Goal: Task Accomplishment & Management: Complete application form

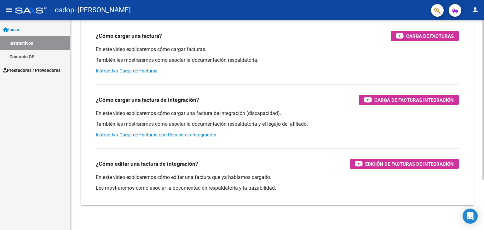
scroll to position [63, 0]
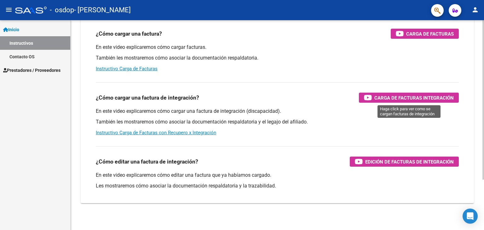
click at [415, 97] on span "Carga de Facturas Integración" at bounding box center [413, 98] width 79 height 8
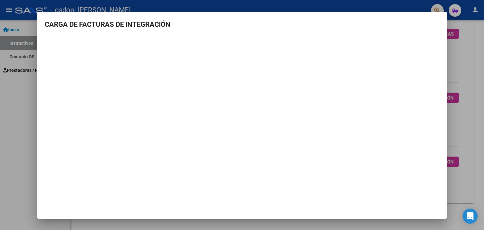
click at [29, 96] on div at bounding box center [242, 115] width 484 height 230
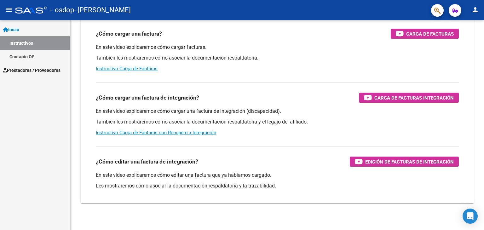
click at [37, 71] on span "Prestadores / Proveedores" at bounding box center [31, 70] width 57 height 7
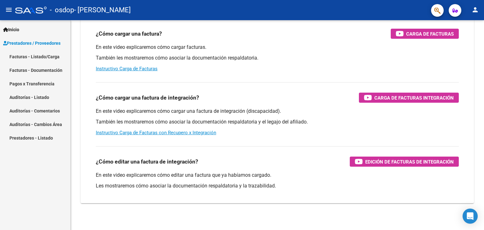
click at [47, 57] on link "Facturas - Listado/Carga" at bounding box center [35, 57] width 70 height 14
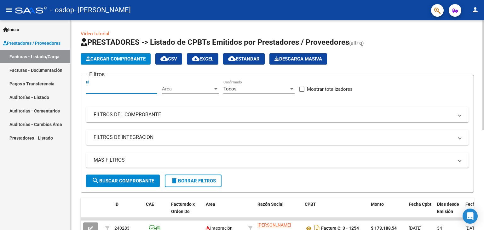
click at [102, 87] on input "Id" at bounding box center [121, 89] width 71 height 6
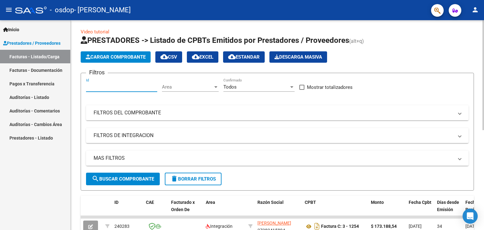
scroll to position [1, 0]
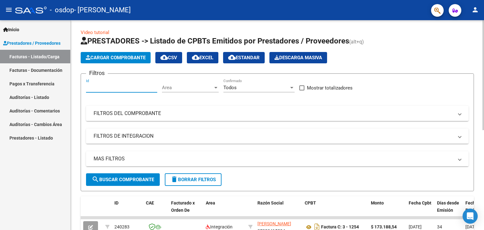
click at [139, 56] on span "Cargar Comprobante" at bounding box center [116, 58] width 60 height 6
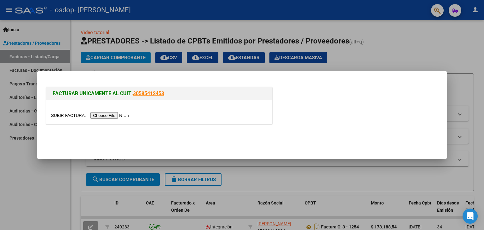
click at [126, 115] on input "file" at bounding box center [91, 115] width 80 height 7
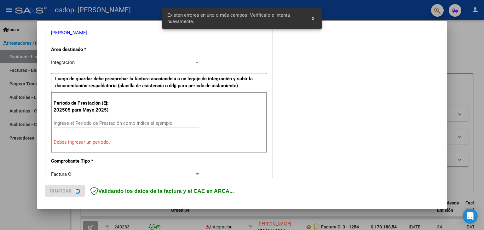
scroll to position [132, 0]
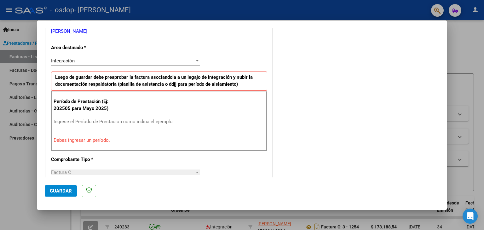
click at [74, 120] on input "Ingrese el Período de Prestación como indica el ejemplo" at bounding box center [127, 122] width 146 height 6
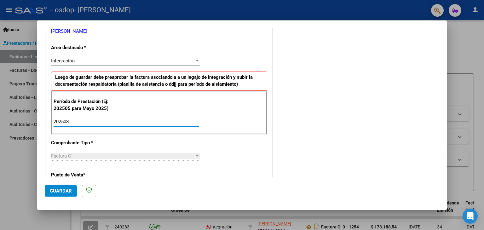
type input "202508"
click at [78, 155] on div "Factura C" at bounding box center [122, 156] width 143 height 6
click at [194, 157] on div at bounding box center [197, 155] width 6 height 5
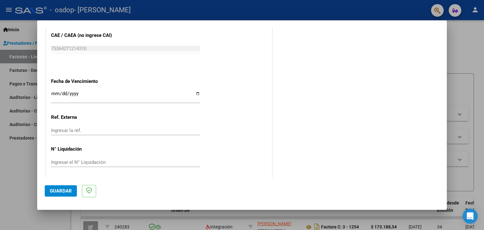
scroll to position [404, 0]
click at [195, 93] on input "Ingresar la fecha" at bounding box center [125, 95] width 149 height 10
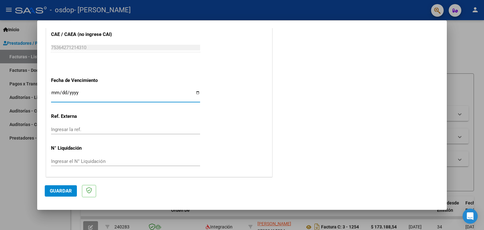
type input "[DATE]"
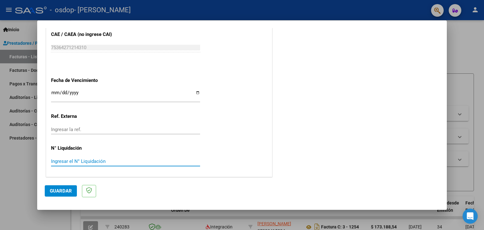
click at [105, 159] on input "Ingresar el N° Liquidación" at bounding box center [125, 162] width 149 height 6
click at [59, 191] on span "Guardar" at bounding box center [61, 191] width 22 height 6
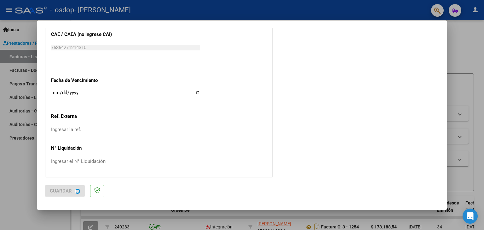
scroll to position [0, 0]
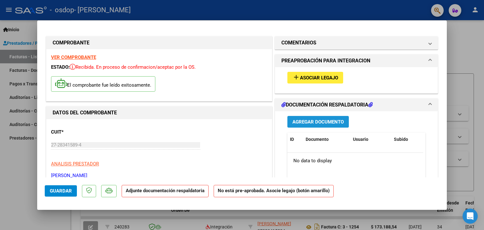
click at [323, 121] on span "Agregar Documento" at bounding box center [317, 122] width 51 height 6
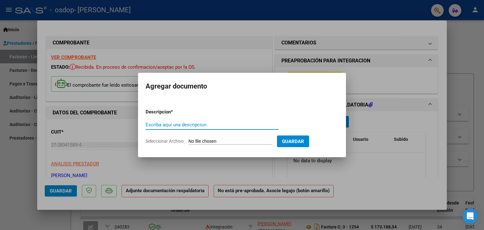
click at [172, 125] on input "Escriba aquí una descripcion" at bounding box center [212, 125] width 133 height 6
type input "planilla de asistencia"
click at [201, 142] on input "Seleccionar Archivo" at bounding box center [230, 142] width 84 height 6
click at [205, 142] on input "Seleccionar Archivo" at bounding box center [230, 142] width 84 height 6
type input "C:\fakepath\CamScanner [DATE].pdf"
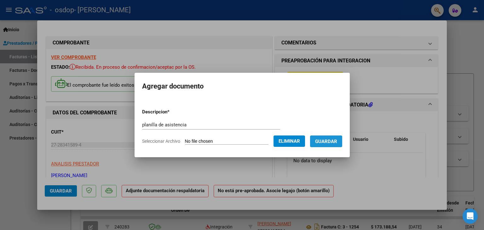
click at [335, 140] on span "Guardar" at bounding box center [326, 142] width 22 height 6
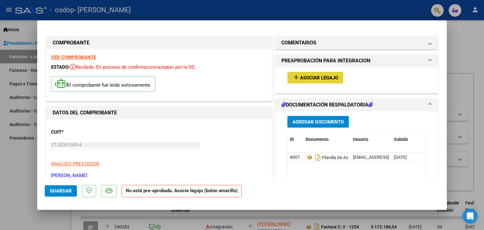
click at [311, 76] on span "Asociar Legajo" at bounding box center [319, 78] width 38 height 6
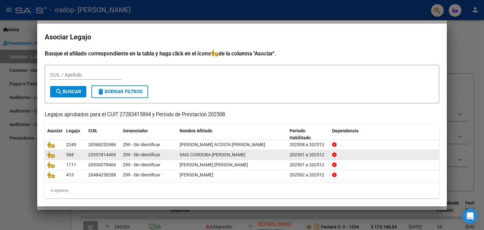
click at [215, 154] on span "SAIG CORDOBA [PERSON_NAME]" at bounding box center [213, 154] width 66 height 5
click at [50, 155] on icon at bounding box center [51, 154] width 8 height 7
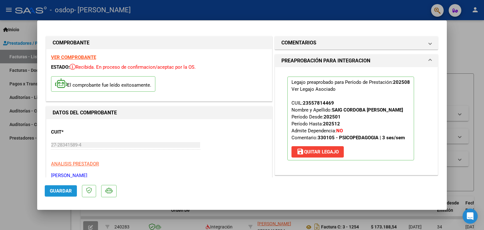
click at [50, 191] on span "Guardar" at bounding box center [61, 191] width 22 height 6
click at [55, 191] on span "Guardar" at bounding box center [61, 191] width 22 height 6
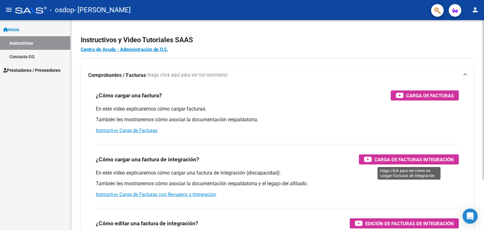
click at [433, 159] on span "Carga de Facturas Integración" at bounding box center [413, 160] width 79 height 8
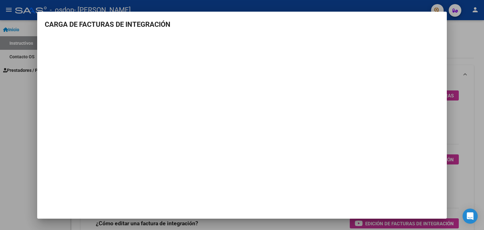
click at [13, 97] on div at bounding box center [242, 115] width 484 height 230
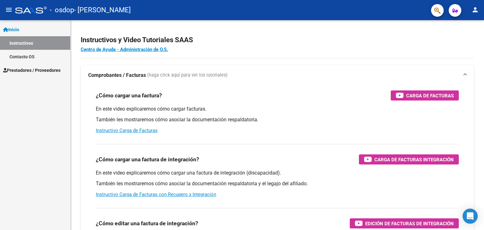
click at [20, 71] on span "Prestadores / Proveedores" at bounding box center [31, 70] width 57 height 7
click at [25, 70] on span "Prestadores / Proveedores" at bounding box center [31, 70] width 57 height 7
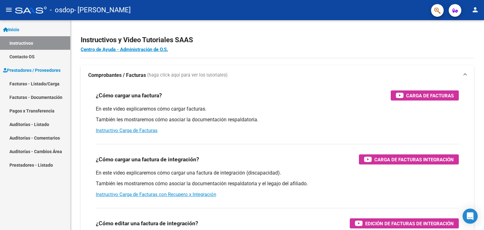
click at [33, 84] on link "Facturas - Listado/Carga" at bounding box center [35, 84] width 70 height 14
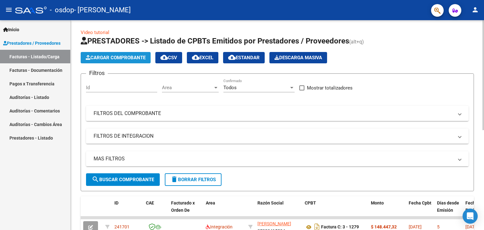
click at [100, 57] on span "Cargar Comprobante" at bounding box center [116, 58] width 60 height 6
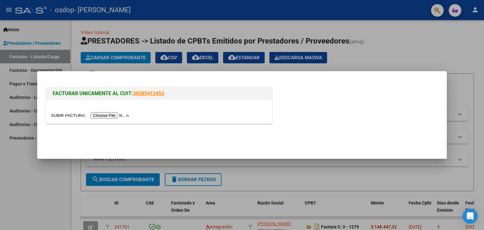
click at [113, 114] on input "file" at bounding box center [91, 115] width 80 height 7
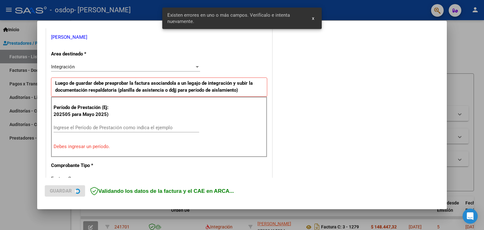
scroll to position [132, 0]
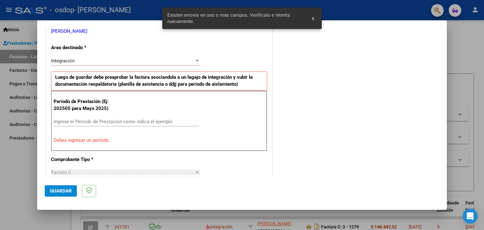
click at [84, 120] on input "Ingrese el Período de Prestación como indica el ejemplo" at bounding box center [127, 122] width 146 height 6
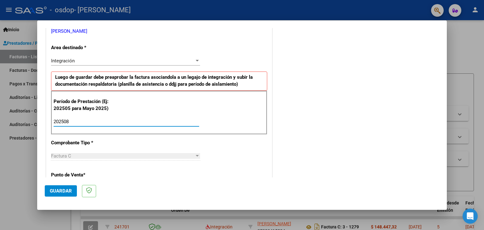
type input "202508"
click at [147, 155] on div "Factura C" at bounding box center [122, 156] width 143 height 6
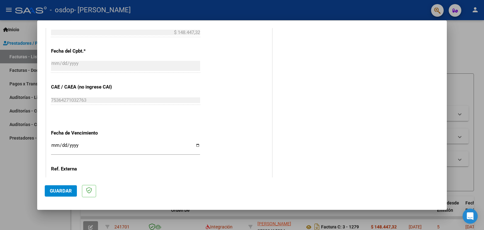
scroll to position [353, 0]
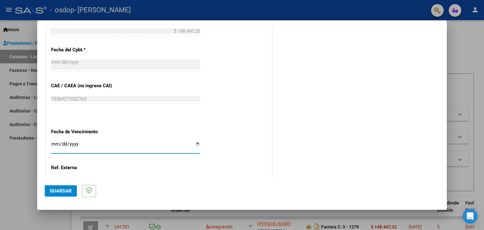
click at [195, 144] on input "Ingresar la fecha" at bounding box center [125, 146] width 149 height 10
type input "[DATE]"
click at [61, 193] on span "Guardar" at bounding box center [61, 191] width 22 height 6
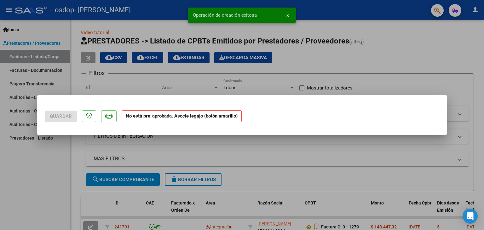
scroll to position [0, 0]
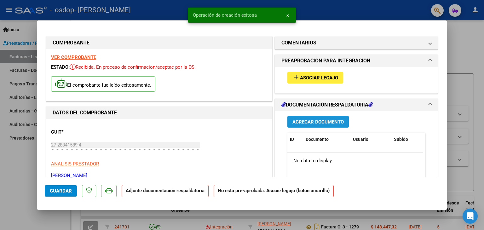
click at [311, 121] on span "Agregar Documento" at bounding box center [317, 122] width 51 height 6
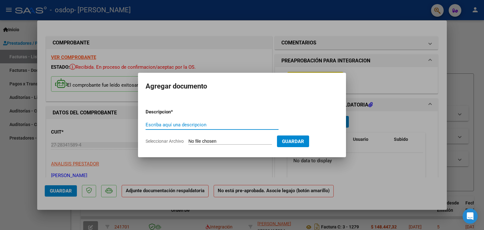
click at [178, 124] on input "Escriba aquí una descripcion" at bounding box center [212, 125] width 133 height 6
type input "planilla de asistencia"
click at [200, 140] on input "Seleccionar Archivo" at bounding box center [230, 142] width 84 height 6
type input "C:\fakepath\CamScanner [PERSON_NAME] [DATE].pdf"
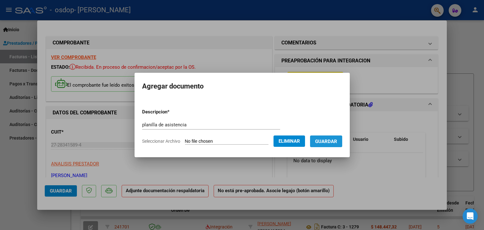
click at [334, 140] on span "Guardar" at bounding box center [326, 142] width 22 height 6
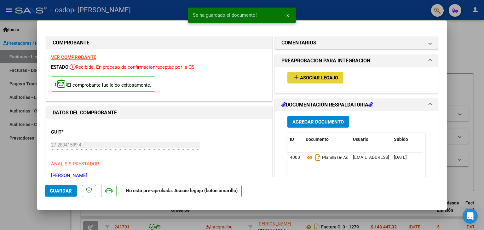
click at [317, 77] on span "Asociar Legajo" at bounding box center [319, 78] width 38 height 6
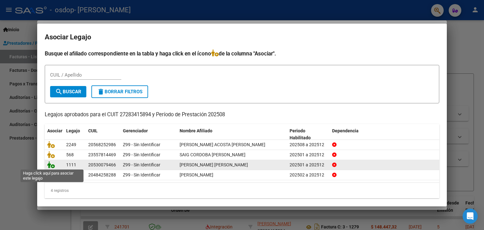
click at [50, 164] on icon at bounding box center [51, 164] width 8 height 7
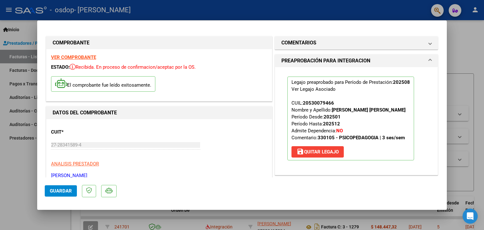
click at [58, 189] on span "Guardar" at bounding box center [61, 191] width 22 height 6
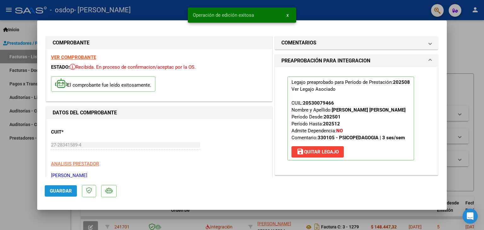
click at [59, 189] on span "Guardar" at bounding box center [61, 191] width 22 height 6
click at [14, 42] on div at bounding box center [242, 115] width 484 height 230
type input "$ 0,00"
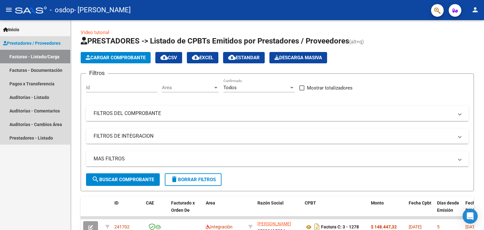
click at [26, 57] on link "Facturas - Listado/Carga" at bounding box center [35, 57] width 70 height 14
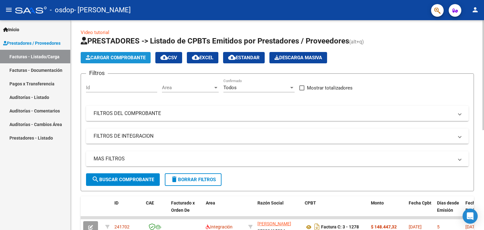
click at [100, 59] on span "Cargar Comprobante" at bounding box center [116, 58] width 60 height 6
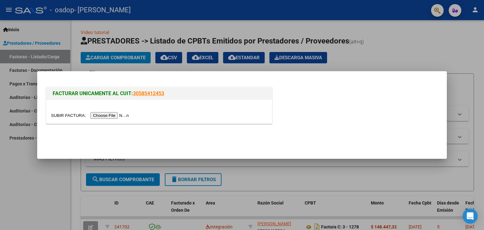
click at [378, 22] on div at bounding box center [242, 115] width 484 height 230
